Goal: Information Seeking & Learning: Learn about a topic

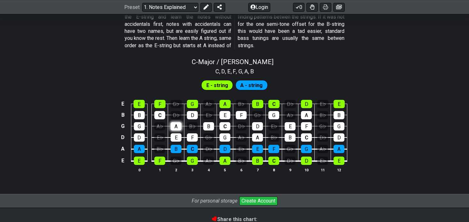
scroll to position [599, 0]
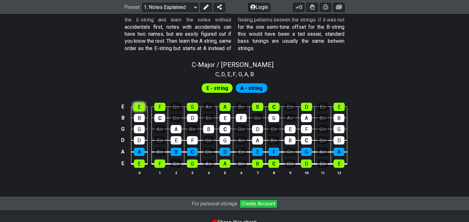
click at [139, 104] on div "E" at bounding box center [139, 107] width 11 height 8
click at [164, 103] on div "F" at bounding box center [159, 107] width 11 height 8
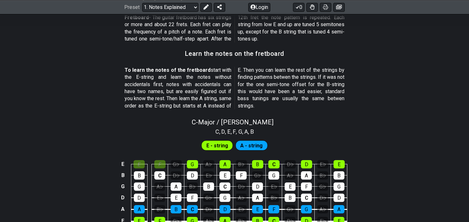
scroll to position [541, 0]
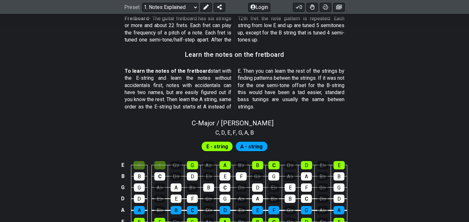
click at [215, 144] on span "E - string" at bounding box center [217, 146] width 22 height 9
click at [256, 144] on span "A - string" at bounding box center [251, 146] width 22 height 9
click at [158, 164] on div "F" at bounding box center [159, 165] width 11 height 8
click at [142, 164] on div "E" at bounding box center [139, 165] width 11 height 8
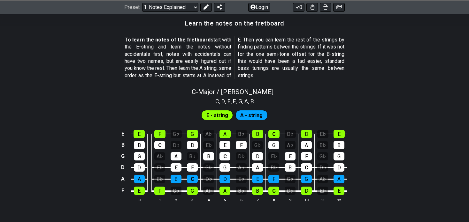
scroll to position [573, 0]
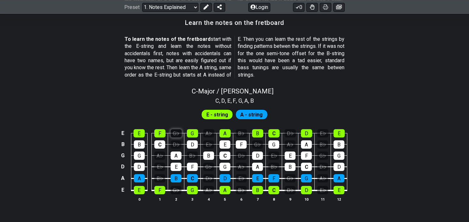
click at [175, 133] on div "G♭" at bounding box center [176, 133] width 11 height 8
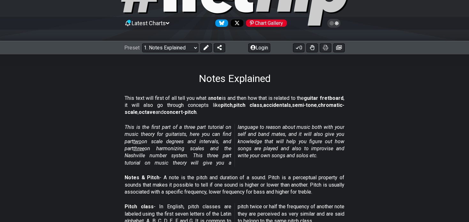
scroll to position [0, 0]
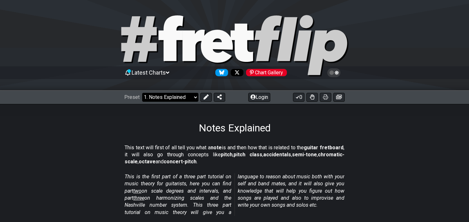
click at [177, 100] on select "Welcome to #fretflip! Initial Preset Custom Preset Minor Pentatonic Major Penta…" at bounding box center [170, 97] width 56 height 9
click at [179, 96] on select "Welcome to #fretflip! Initial Preset Custom Preset Minor Pentatonic Major Penta…" at bounding box center [170, 97] width 56 height 9
